Goal: Transaction & Acquisition: Obtain resource

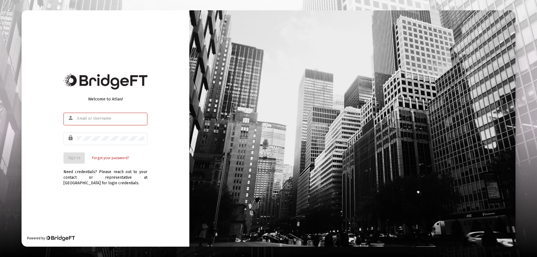
type input "[EMAIL_ADDRESS][DOMAIN_NAME]"
click at [50, 150] on div "Welcome to Atlas! person [EMAIL_ADDRESS][DOMAIN_NAME] lock Sign In Forgot your …" at bounding box center [106, 128] width 168 height 236
click at [75, 163] on button "Sign In" at bounding box center [73, 157] width 21 height 11
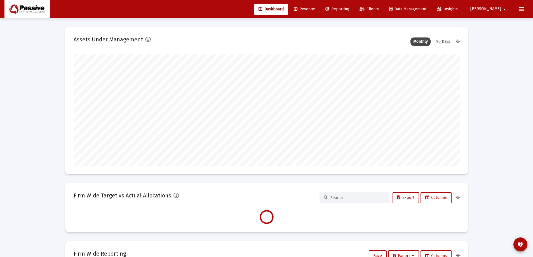
type input "[DATE]"
click at [349, 11] on span "Reporting" at bounding box center [337, 9] width 24 height 5
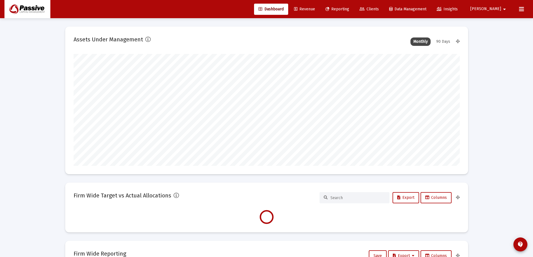
scroll to position [0, 0]
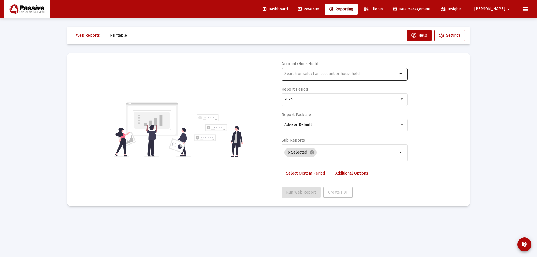
click at [318, 72] on input "text" at bounding box center [340, 74] width 113 height 4
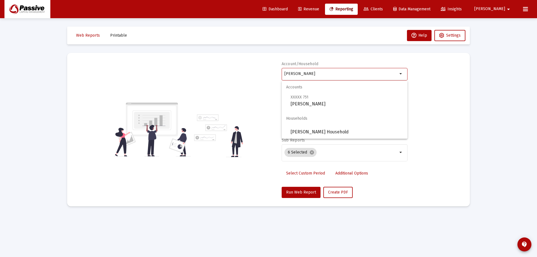
drag, startPoint x: 277, startPoint y: 74, endPoint x: 264, endPoint y: 73, distance: 12.9
click at [264, 73] on div "Account/Household [PERSON_NAME] arrow_drop_down Report Period 2025 Report Packa…" at bounding box center [268, 129] width 386 height 137
click at [352, 100] on span "XXXXX 709 Treat, [PERSON_NAME] UGMA-UTMA" at bounding box center [347, 101] width 112 height 14
type input "Treat, [PERSON_NAME]-UTMA"
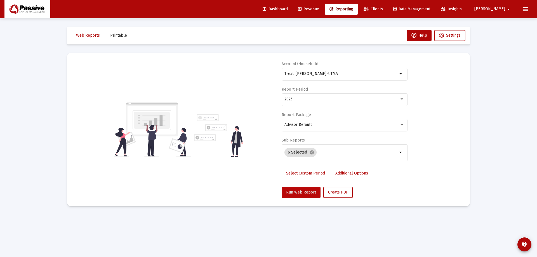
click at [302, 193] on span "Run Web Report" at bounding box center [301, 192] width 30 height 5
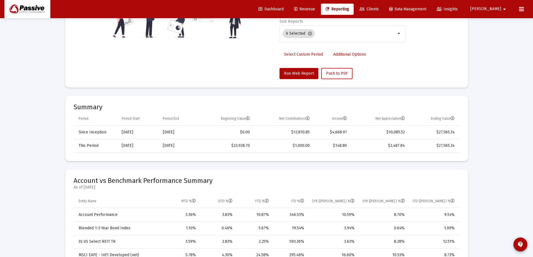
scroll to position [84, 0]
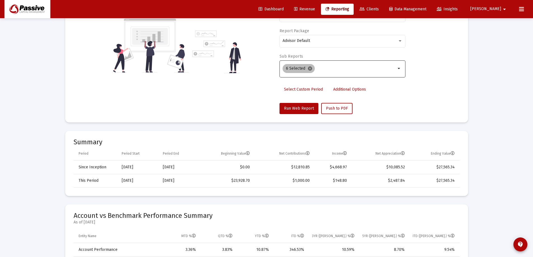
click at [308, 69] on mat-icon "cancel" at bounding box center [309, 68] width 5 height 5
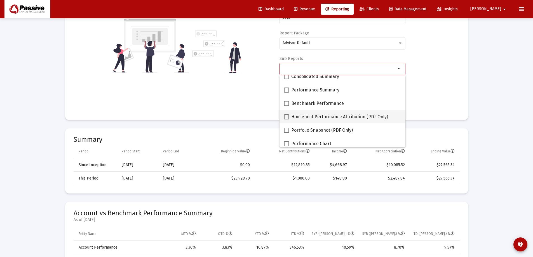
scroll to position [28, 0]
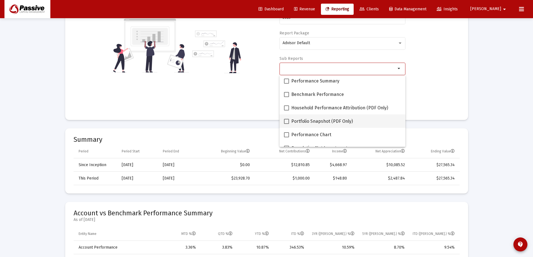
click at [308, 122] on span "Portfolio Snapshot (PDF Only)" at bounding box center [322, 121] width 62 height 7
click at [286, 124] on input "Portfolio Snapshot (PDF Only)" at bounding box center [286, 124] width 0 height 0
checkbox input "true"
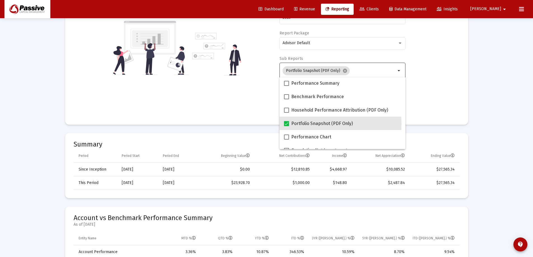
scroll to position [84, 0]
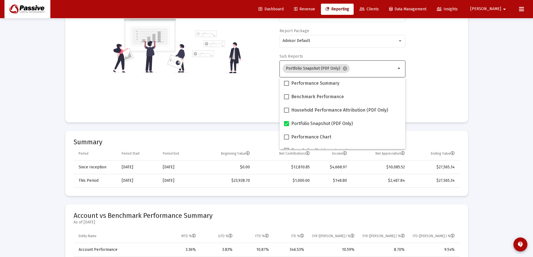
click at [444, 100] on div "Account/Household Treat, [PERSON_NAME] UGMA-UTMA arrow_drop_down Report Period …" at bounding box center [267, 45] width 386 height 137
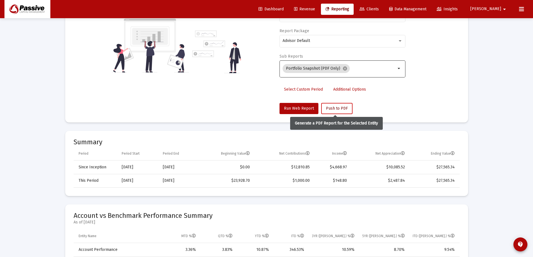
click at [341, 110] on span "Push to PDF" at bounding box center [337, 108] width 22 height 5
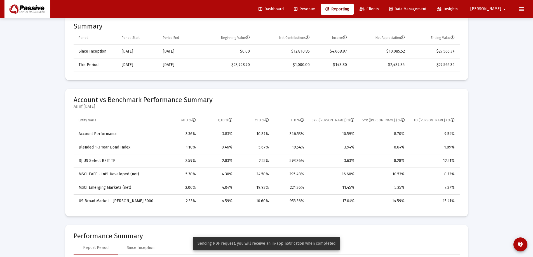
scroll to position [168, 0]
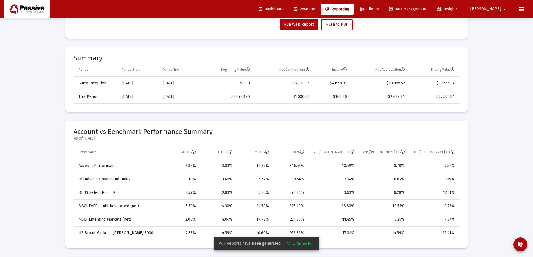
click at [304, 246] on span "View Reports" at bounding box center [299, 244] width 24 height 5
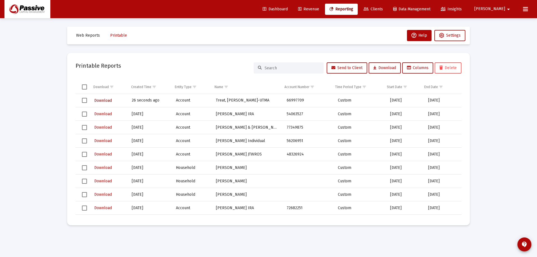
click at [101, 101] on span "Download" at bounding box center [103, 100] width 18 height 5
